Goal: Information Seeking & Learning: Learn about a topic

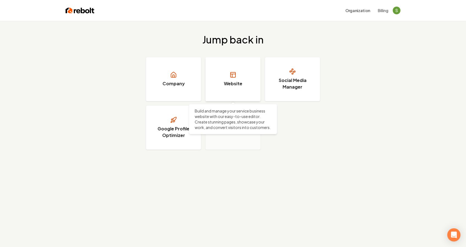
click at [227, 72] on link "Website" at bounding box center [232, 79] width 55 height 44
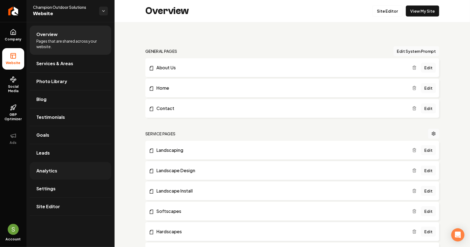
click at [73, 175] on link "Analytics" at bounding box center [71, 171] width 82 height 18
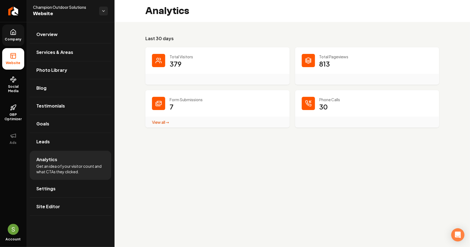
click at [7, 36] on link "Company" at bounding box center [13, 35] width 22 height 21
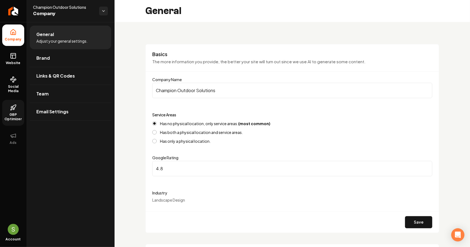
click at [9, 110] on link "GBP Optimizer" at bounding box center [13, 113] width 22 height 26
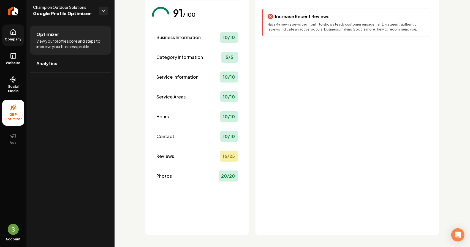
scroll to position [55, 0]
